Goal: Book appointment/travel/reservation

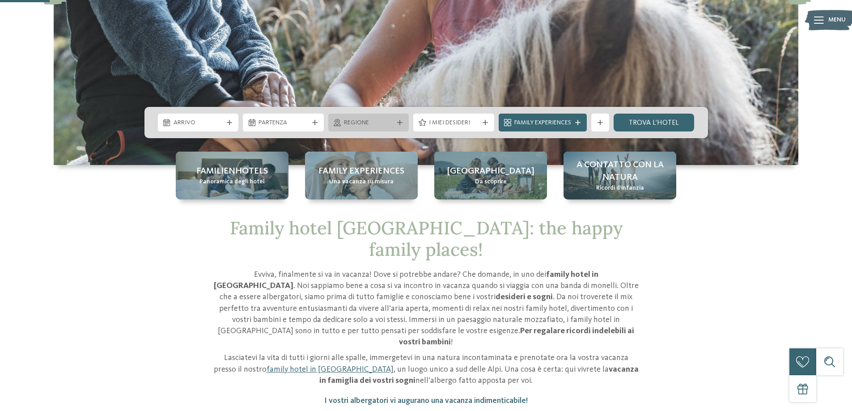
click at [392, 124] on span "Regione" at bounding box center [369, 122] width 50 height 9
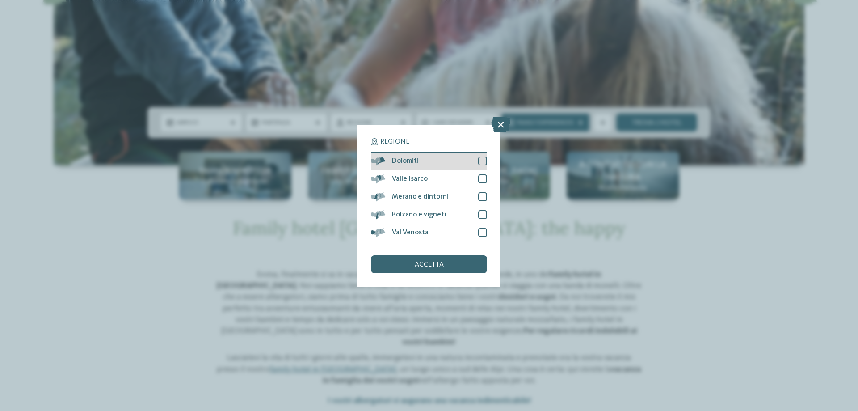
click at [483, 161] on div at bounding box center [482, 160] width 9 height 9
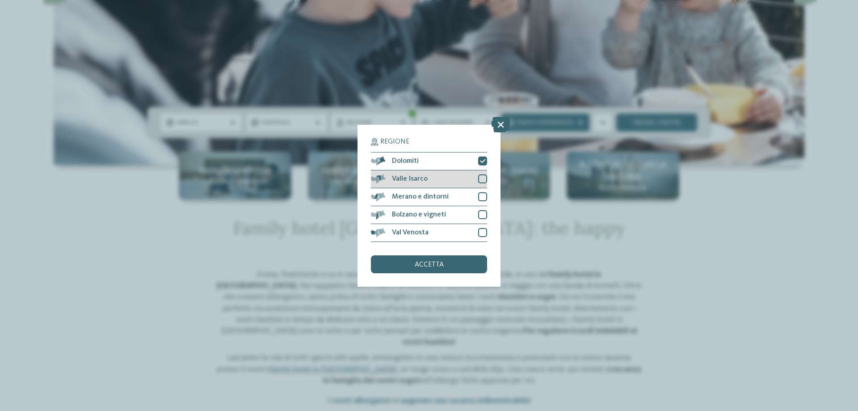
click at [482, 180] on div at bounding box center [482, 178] width 9 height 9
click at [481, 231] on div at bounding box center [482, 232] width 9 height 9
click at [439, 260] on div "accetta" at bounding box center [429, 264] width 116 height 18
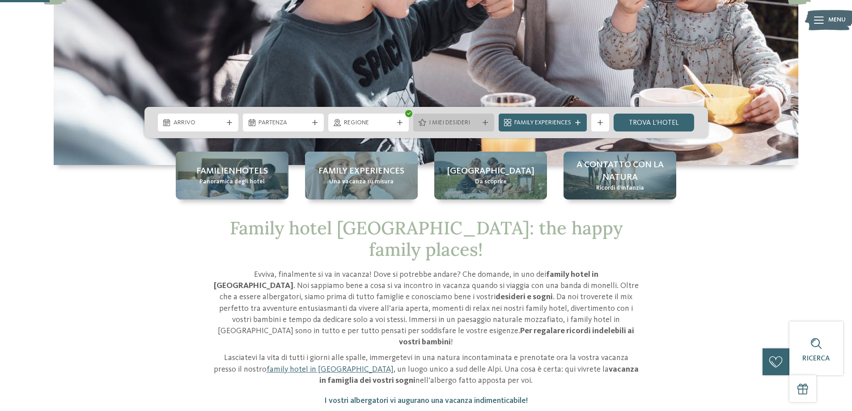
click at [460, 120] on span "I miei desideri" at bounding box center [454, 122] width 50 height 9
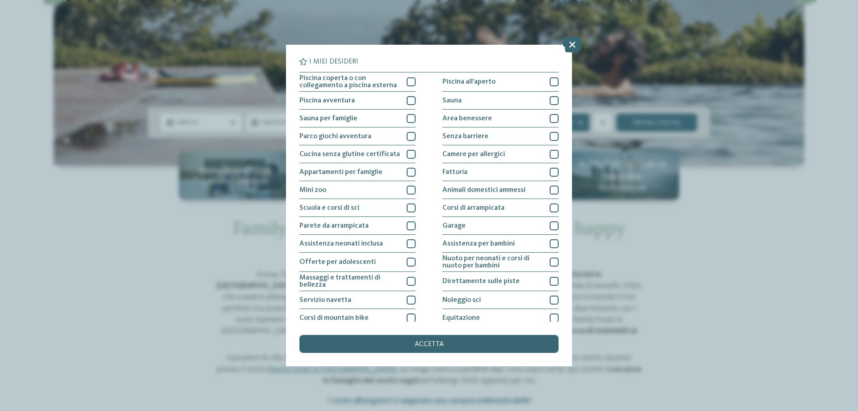
click at [570, 74] on div "I miei desideri Piscina coperta o con collegamento a piscina esterna Piscina al…" at bounding box center [429, 205] width 286 height 321
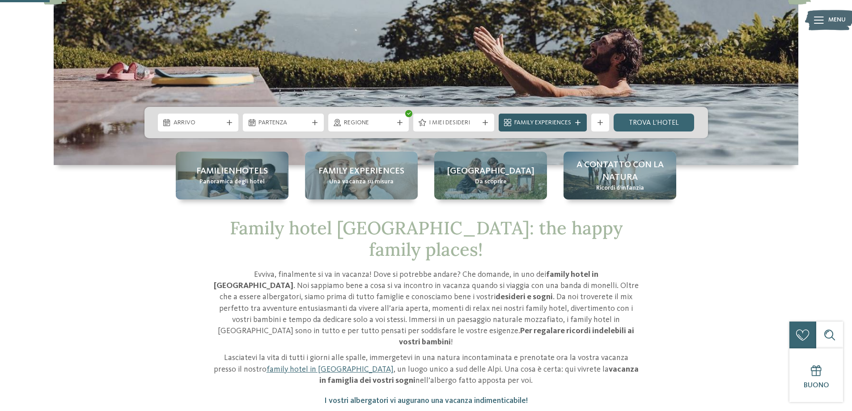
click at [555, 122] on span "Family Experiences" at bounding box center [542, 122] width 57 height 9
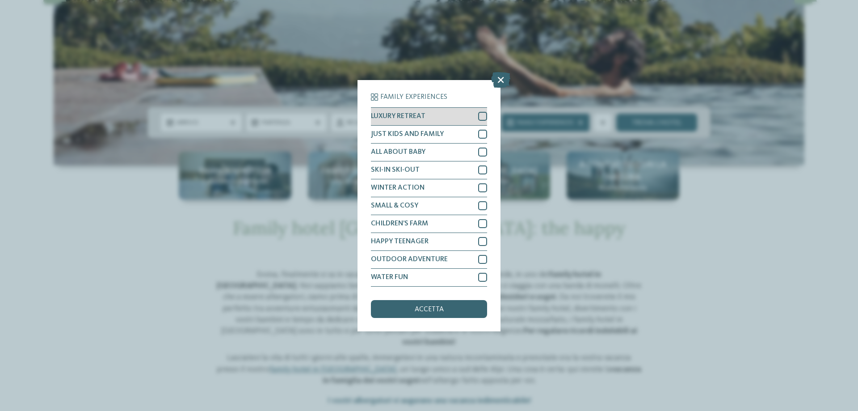
click at [484, 115] on div at bounding box center [482, 116] width 9 height 9
click at [484, 135] on div at bounding box center [482, 134] width 9 height 9
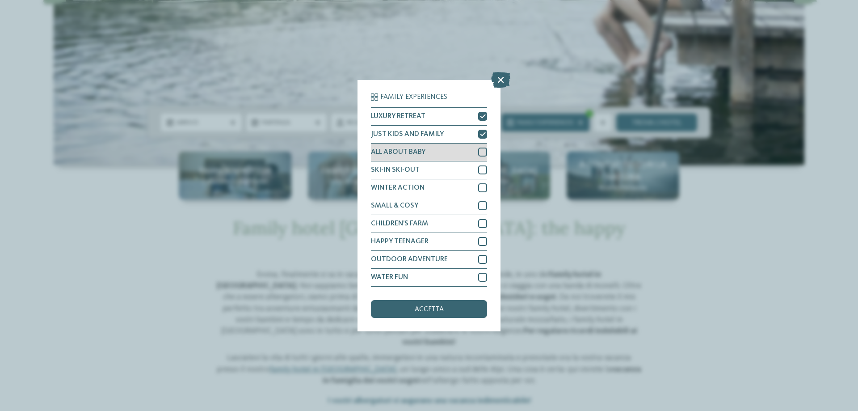
click at [480, 154] on div at bounding box center [482, 152] width 9 height 9
click at [481, 169] on div at bounding box center [482, 169] width 9 height 9
click at [482, 185] on div at bounding box center [482, 187] width 9 height 9
click at [482, 205] on div at bounding box center [482, 205] width 9 height 9
click at [481, 226] on div at bounding box center [482, 223] width 9 height 9
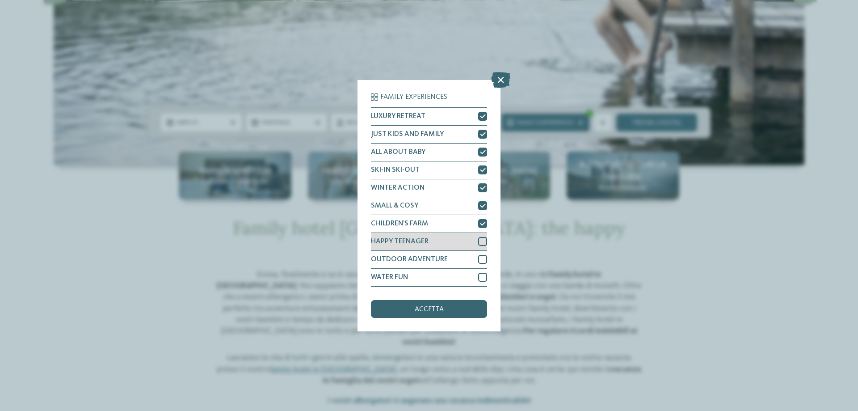
click at [482, 241] on div at bounding box center [482, 241] width 9 height 9
click at [482, 245] on div at bounding box center [482, 241] width 9 height 9
click at [482, 259] on div at bounding box center [482, 259] width 9 height 9
click at [482, 280] on div at bounding box center [482, 277] width 9 height 9
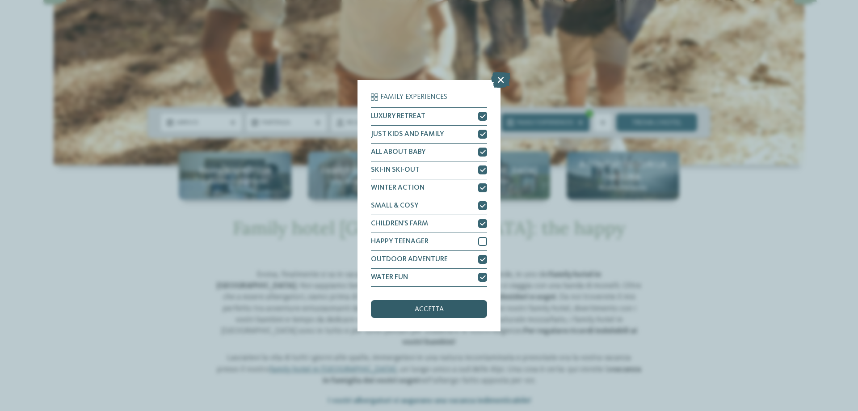
click at [440, 314] on div "accetta" at bounding box center [429, 309] width 116 height 18
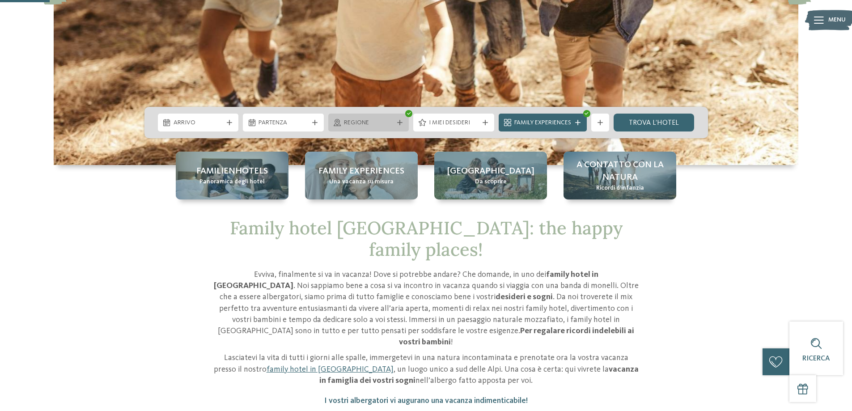
click at [359, 118] on div "Regione" at bounding box center [369, 123] width 54 height 10
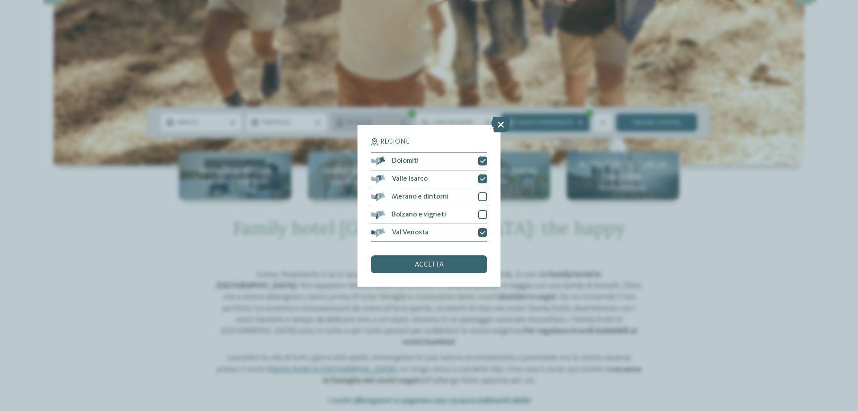
click at [359, 118] on div "Regione Dolomiti" at bounding box center [429, 205] width 858 height 411
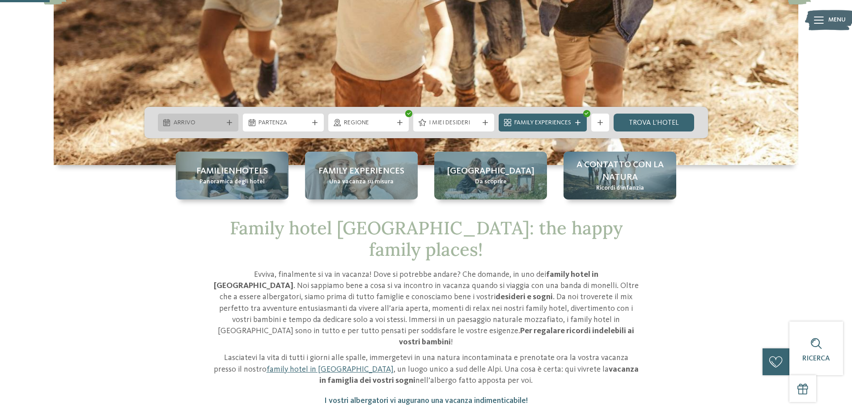
click at [226, 122] on div at bounding box center [229, 122] width 9 height 5
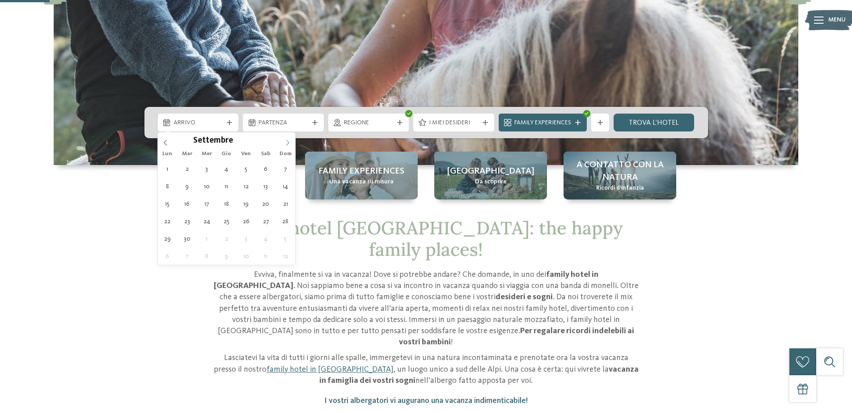
click at [287, 144] on icon at bounding box center [287, 142] width 6 height 6
type input "****"
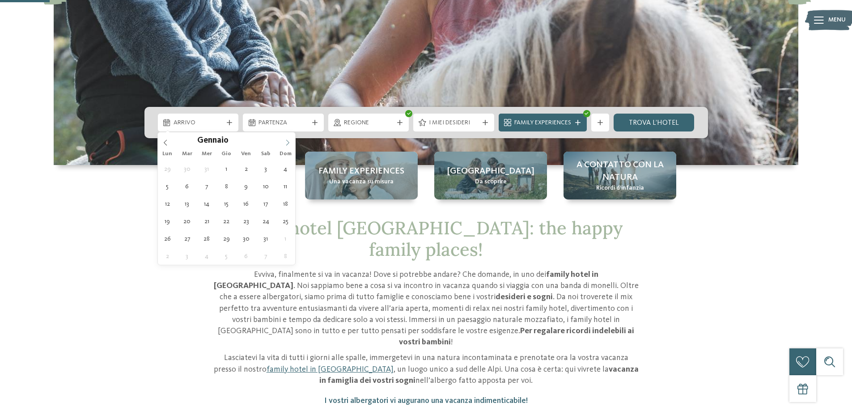
click at [287, 144] on icon at bounding box center [287, 142] width 6 height 6
type div "[DATE]"
type input "****"
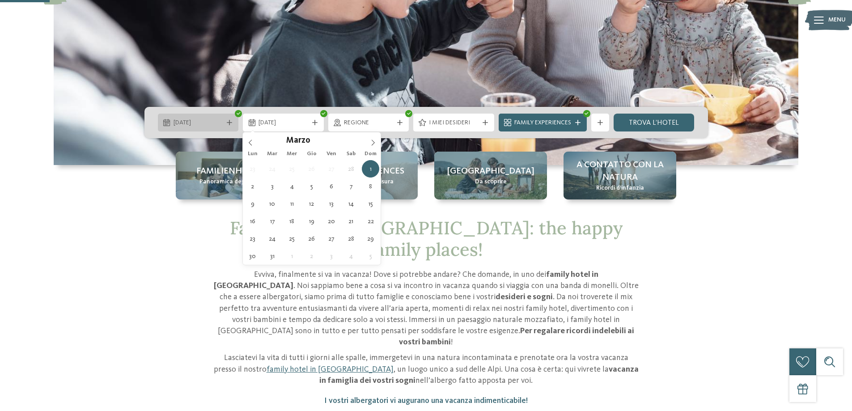
click at [232, 123] on div at bounding box center [229, 122] width 9 height 5
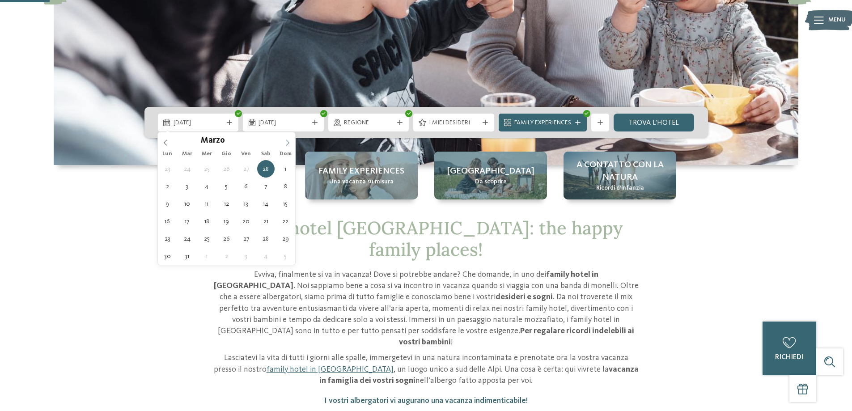
click at [287, 144] on icon at bounding box center [287, 142] width 6 height 6
type div "[DATE]"
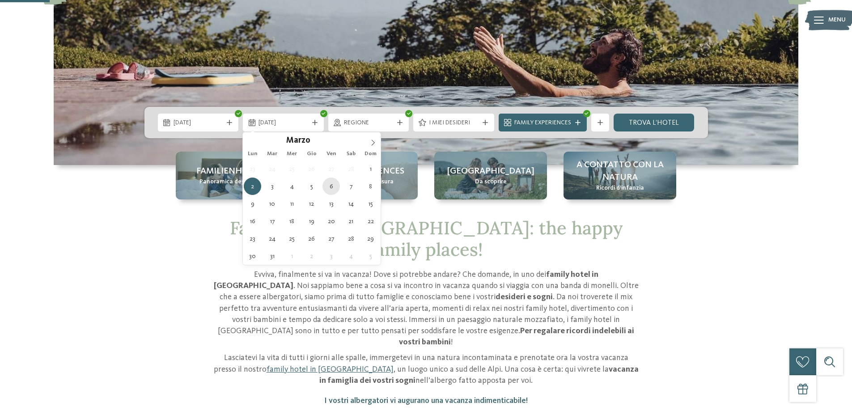
type div "[DATE]"
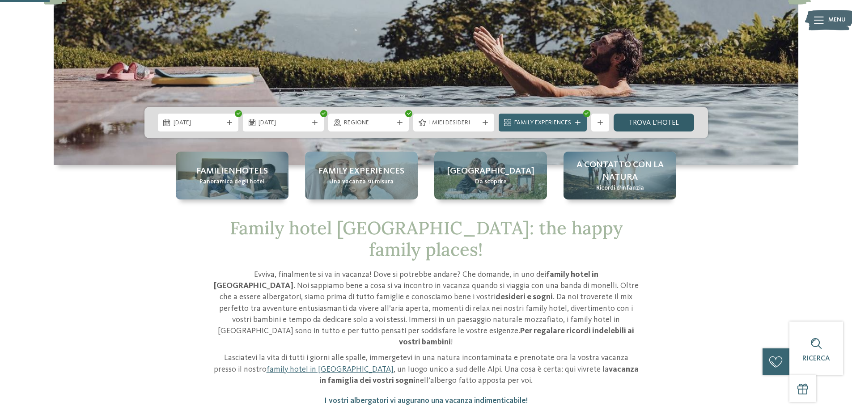
click at [653, 119] on link "trova l’hotel" at bounding box center [653, 123] width 81 height 18
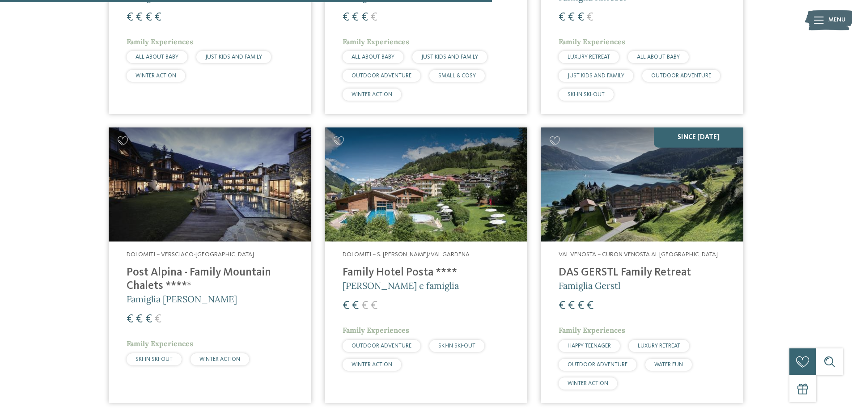
scroll to position [688, 0]
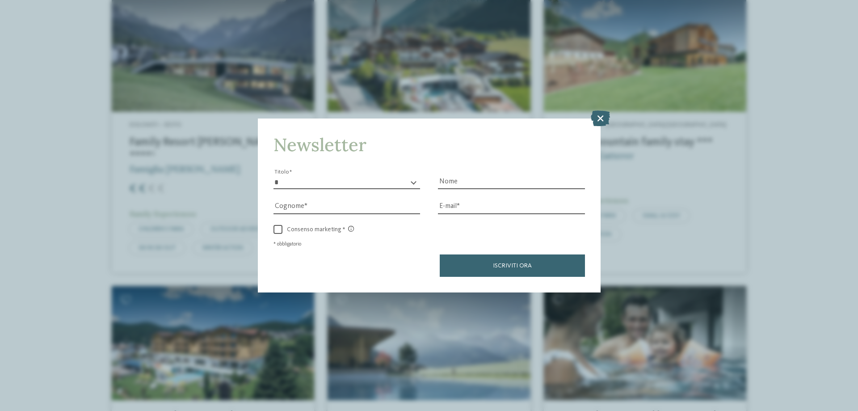
click at [603, 114] on icon at bounding box center [600, 118] width 19 height 16
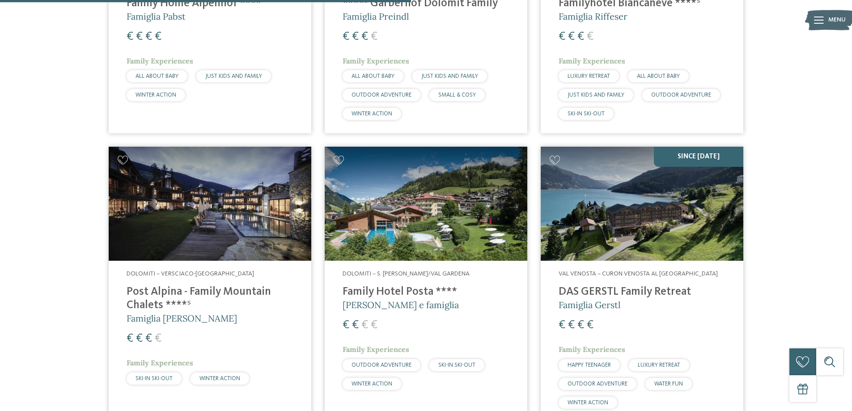
scroll to position [1118, 0]
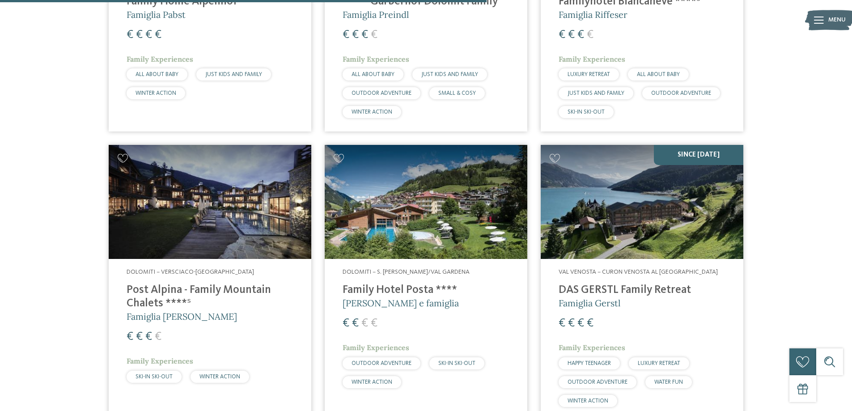
click at [213, 286] on h4 "Post Alpina - Family Mountain Chalets ****ˢ" at bounding box center [210, 296] width 167 height 27
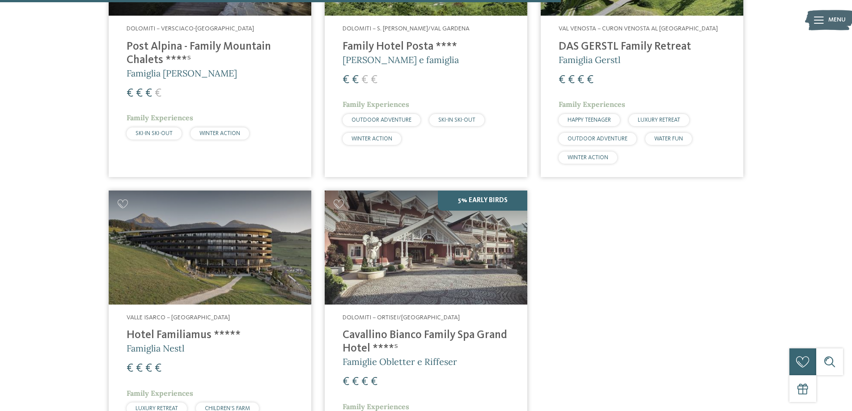
scroll to position [1416, 0]
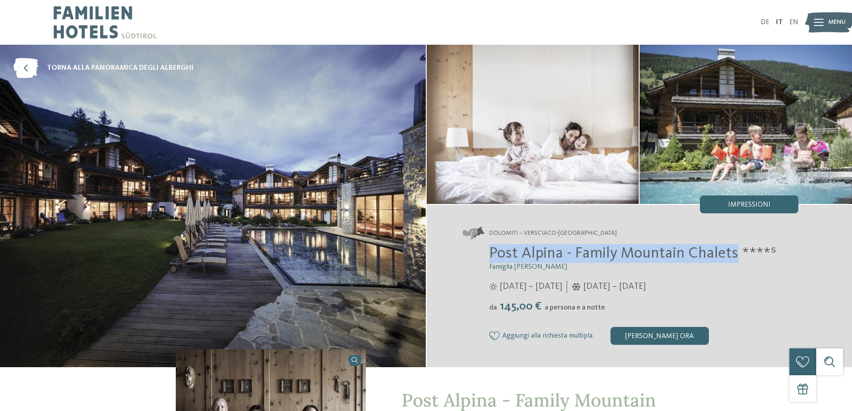
drag, startPoint x: 490, startPoint y: 253, endPoint x: 734, endPoint y: 259, distance: 243.7
click at [734, 259] on span "Post Alpina - Family Mountain Chalets ****ˢ" at bounding box center [632, 253] width 287 height 16
copy span "Post Alpina - Family Mountain Chalets"
